Goal: Task Accomplishment & Management: Use online tool/utility

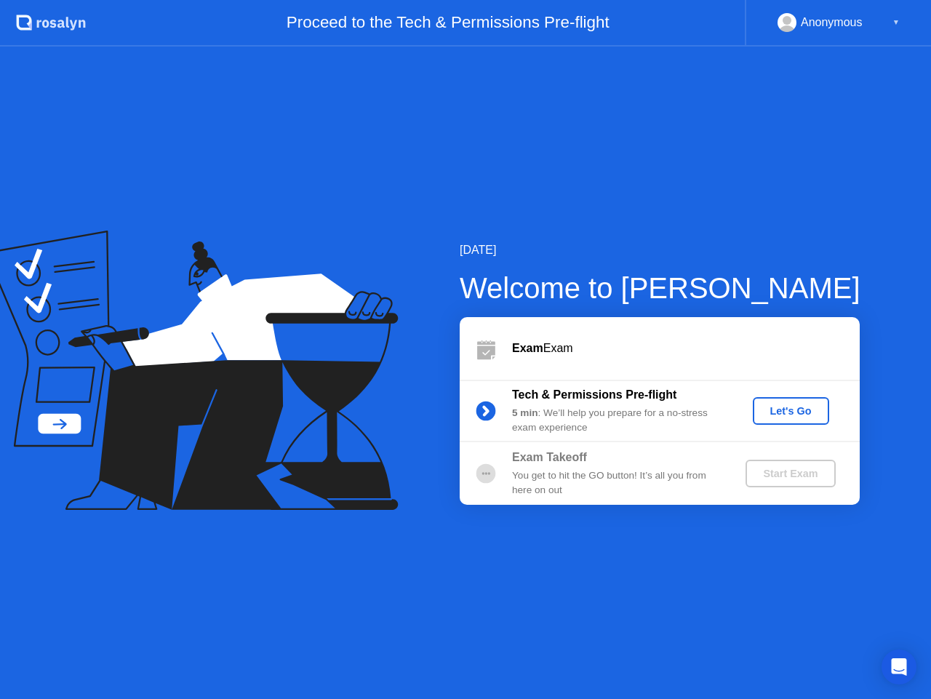
click at [778, 415] on div "Let's Go" at bounding box center [791, 411] width 65 height 12
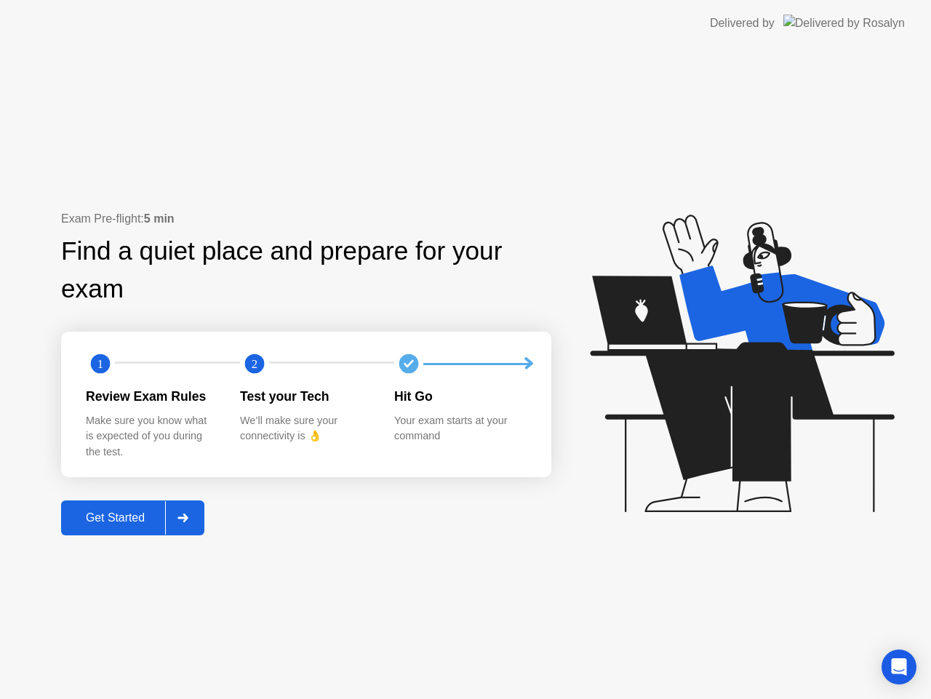
click at [185, 521] on icon at bounding box center [182, 518] width 11 height 9
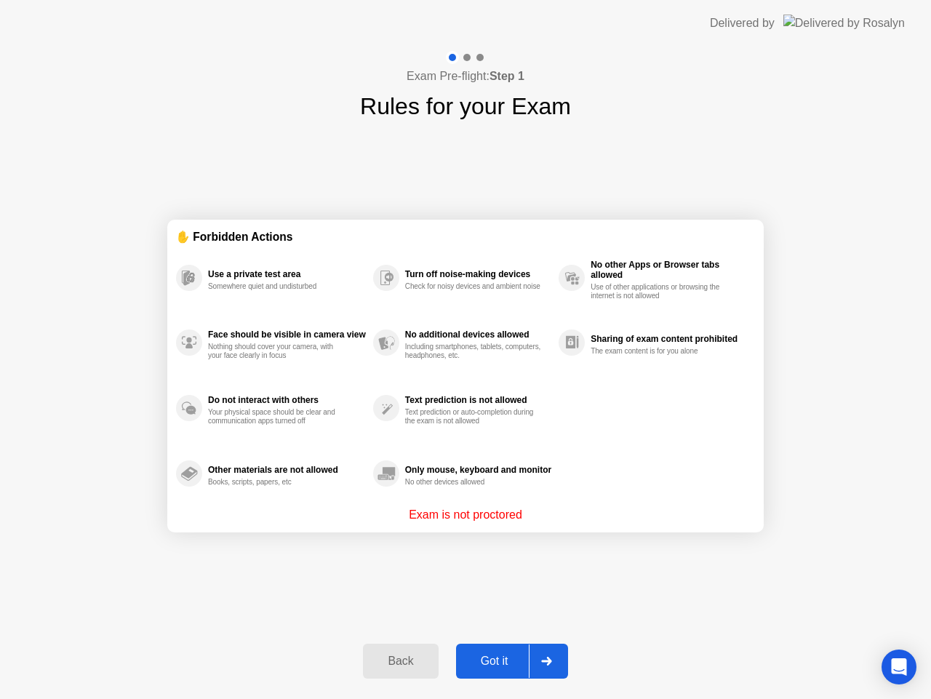
click at [552, 663] on icon at bounding box center [546, 661] width 11 height 9
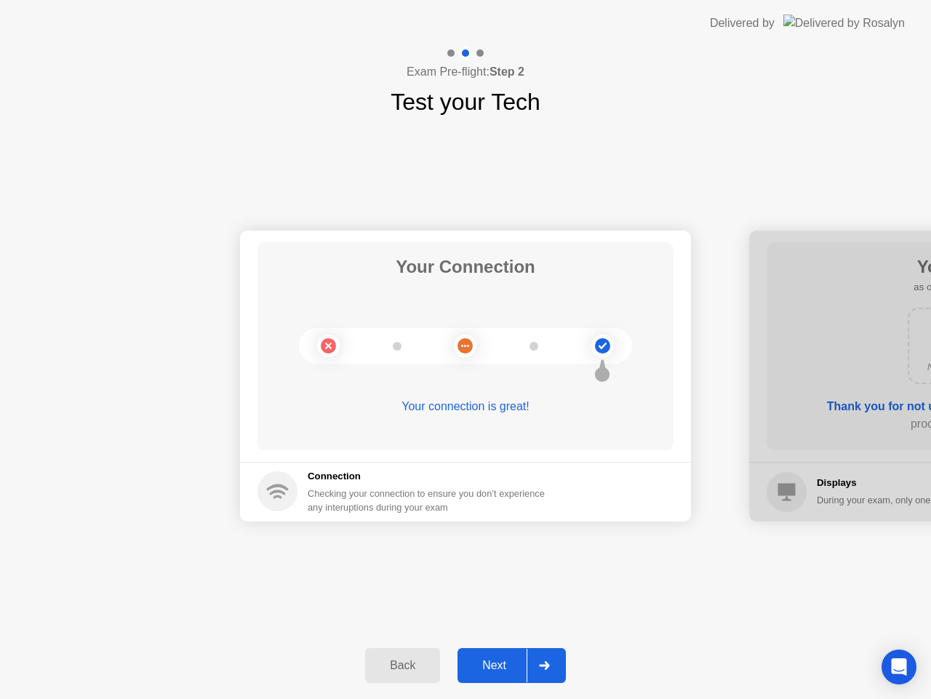
click at [553, 668] on div at bounding box center [544, 665] width 35 height 33
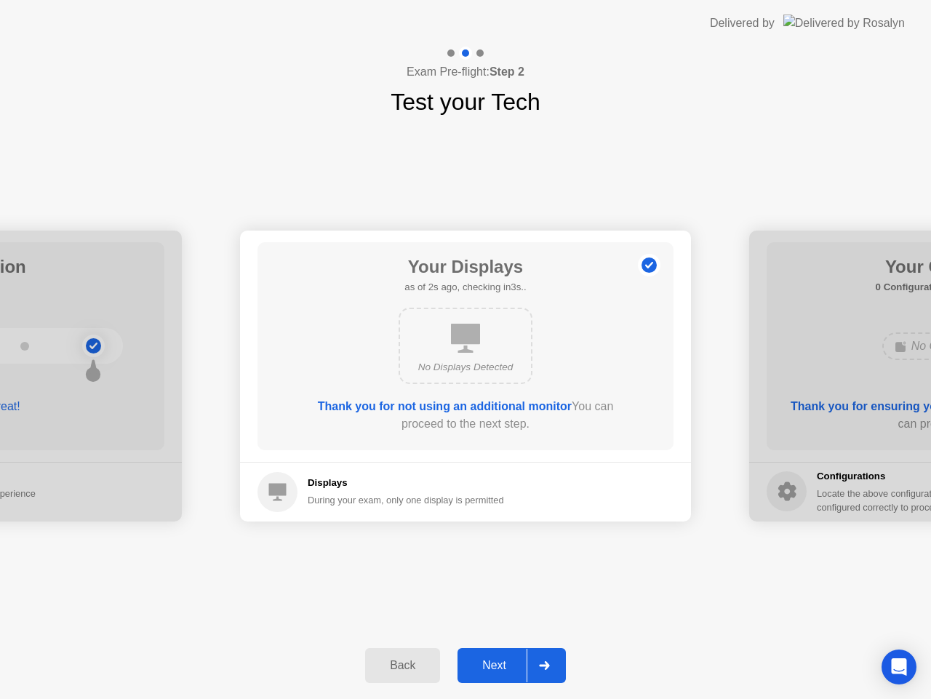
drag, startPoint x: 550, startPoint y: 666, endPoint x: 565, endPoint y: 673, distance: 16.9
click at [550, 665] on icon at bounding box center [544, 665] width 11 height 9
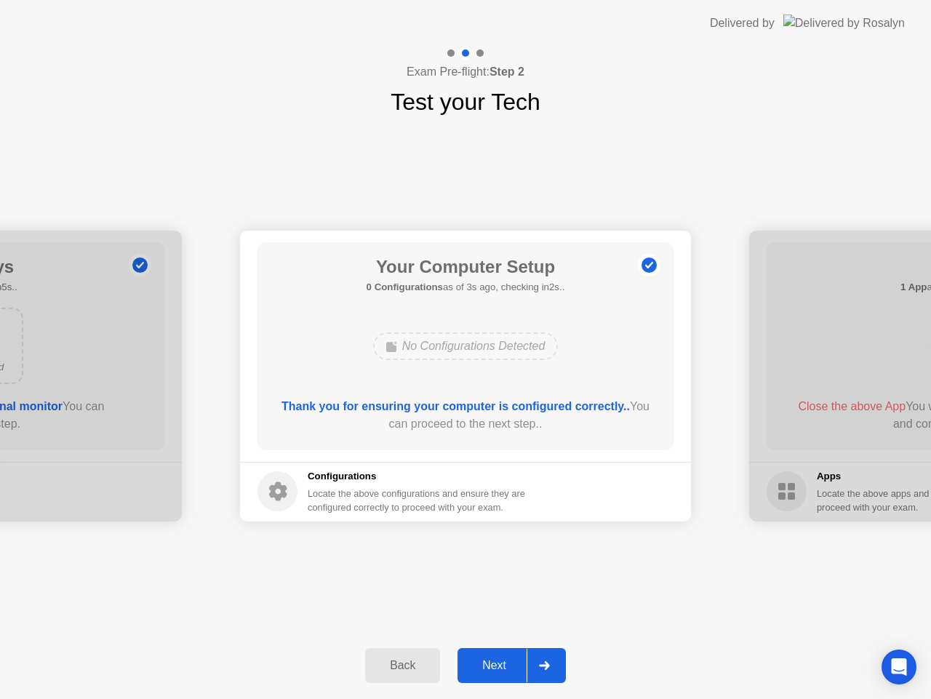
click at [548, 668] on icon at bounding box center [544, 665] width 11 height 9
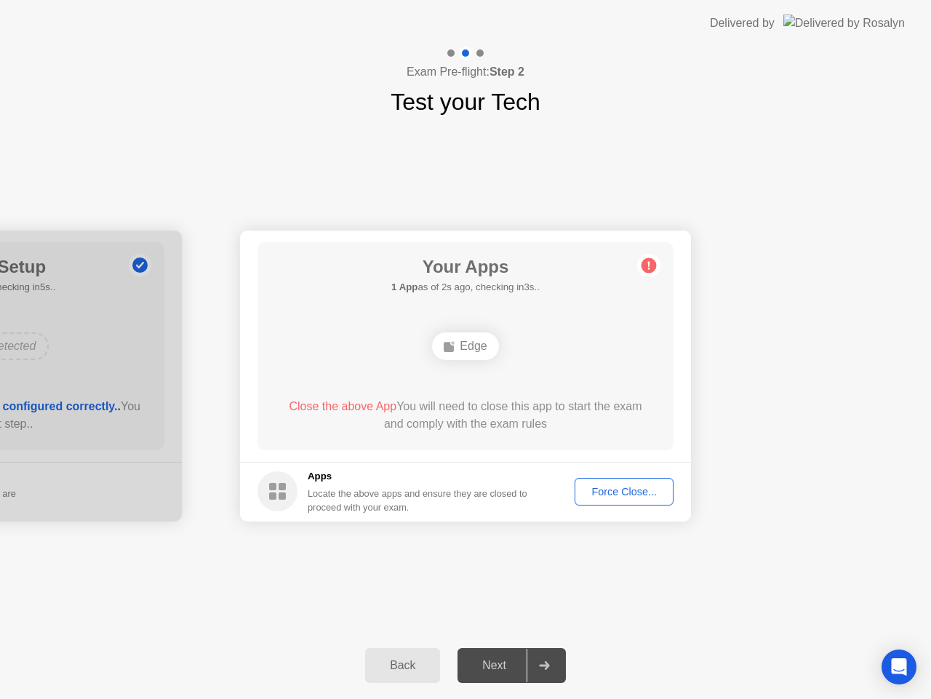
drag, startPoint x: 643, startPoint y: 476, endPoint x: 648, endPoint y: 497, distance: 21.0
click at [643, 478] on footer "Apps Locate the above apps and ensure they are closed to proceed with your exam…" at bounding box center [465, 492] width 451 height 60
click at [647, 497] on div "Force Close..." at bounding box center [624, 492] width 89 height 12
drag, startPoint x: 519, startPoint y: 433, endPoint x: 540, endPoint y: 463, distance: 37.1
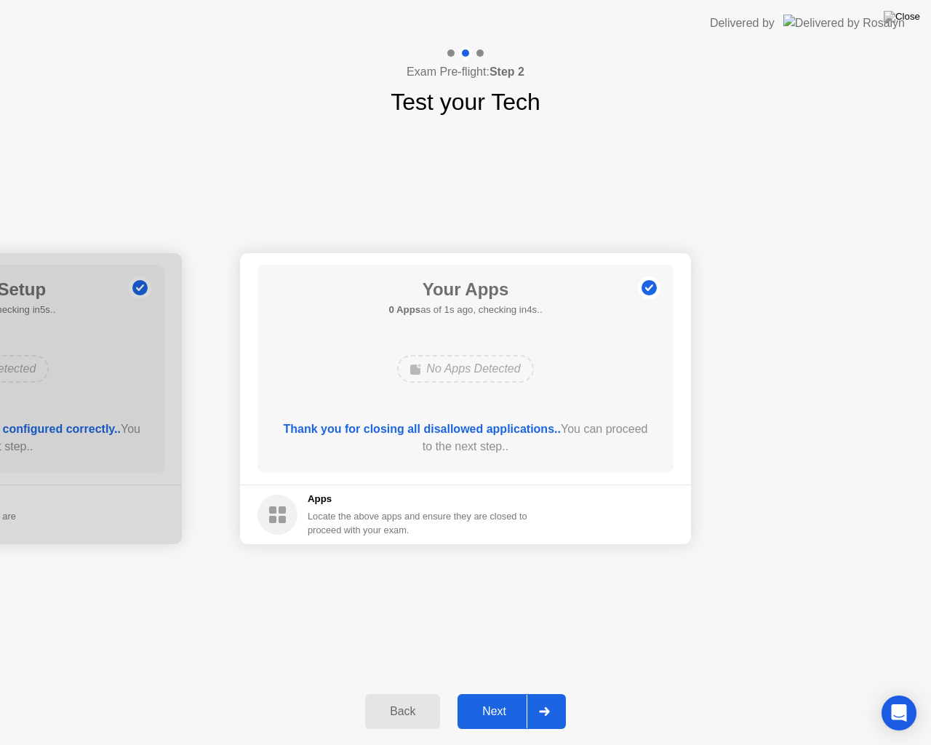
click at [545, 698] on icon at bounding box center [544, 711] width 10 height 9
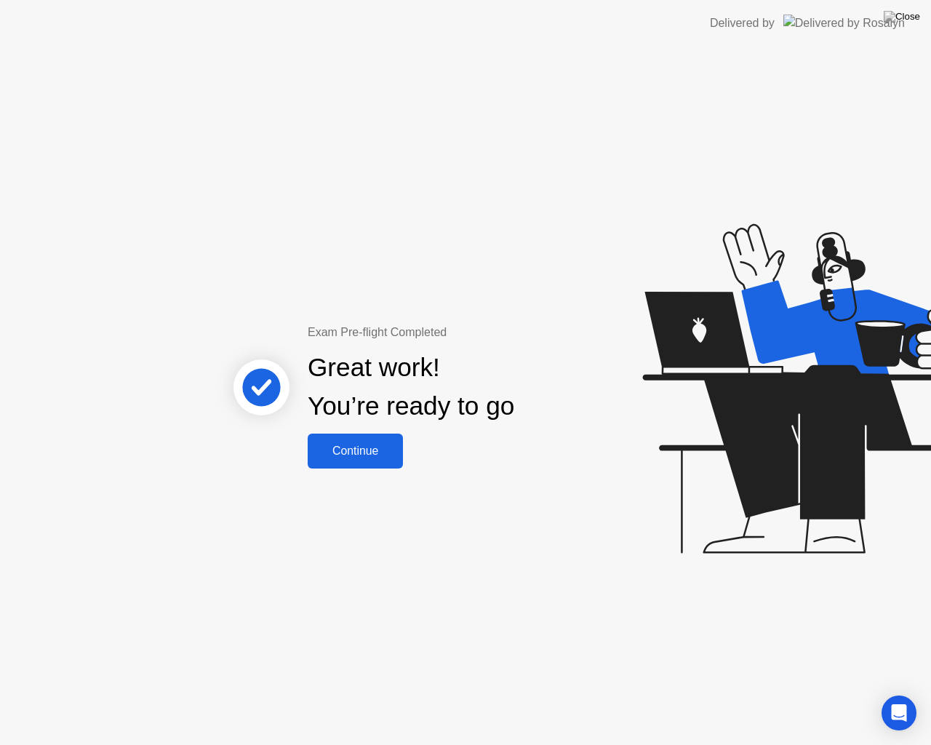
click at [347, 447] on div "Continue" at bounding box center [355, 450] width 87 height 13
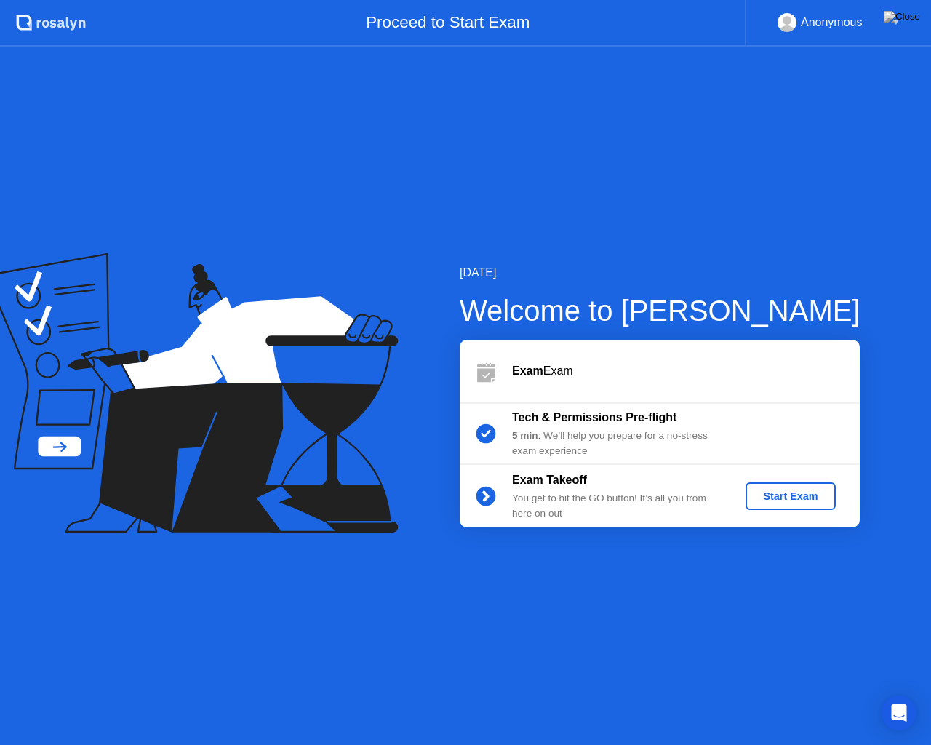
click at [787, 499] on div "Start Exam" at bounding box center [790, 496] width 78 height 12
